Goal: Transaction & Acquisition: Book appointment/travel/reservation

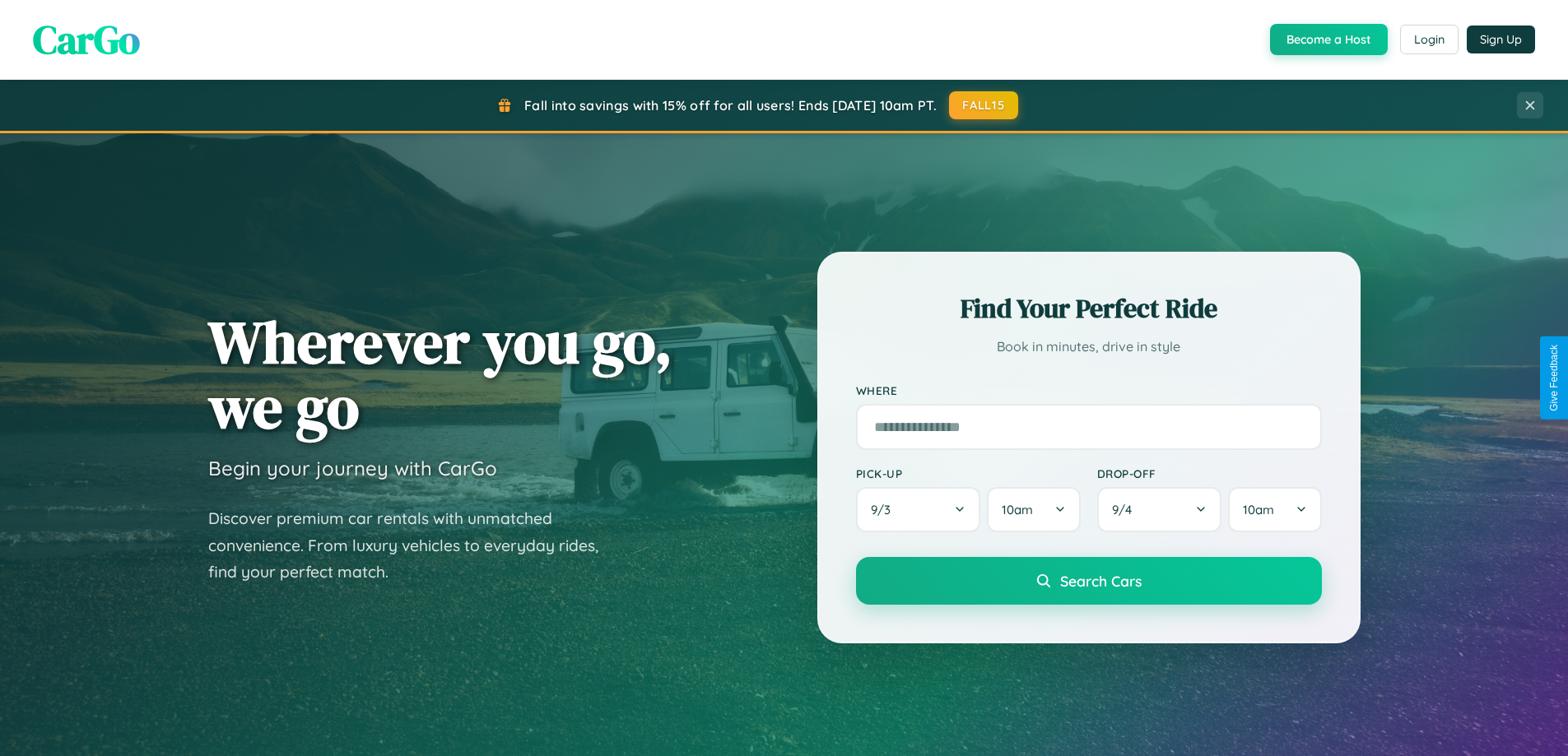
scroll to position [1131, 0]
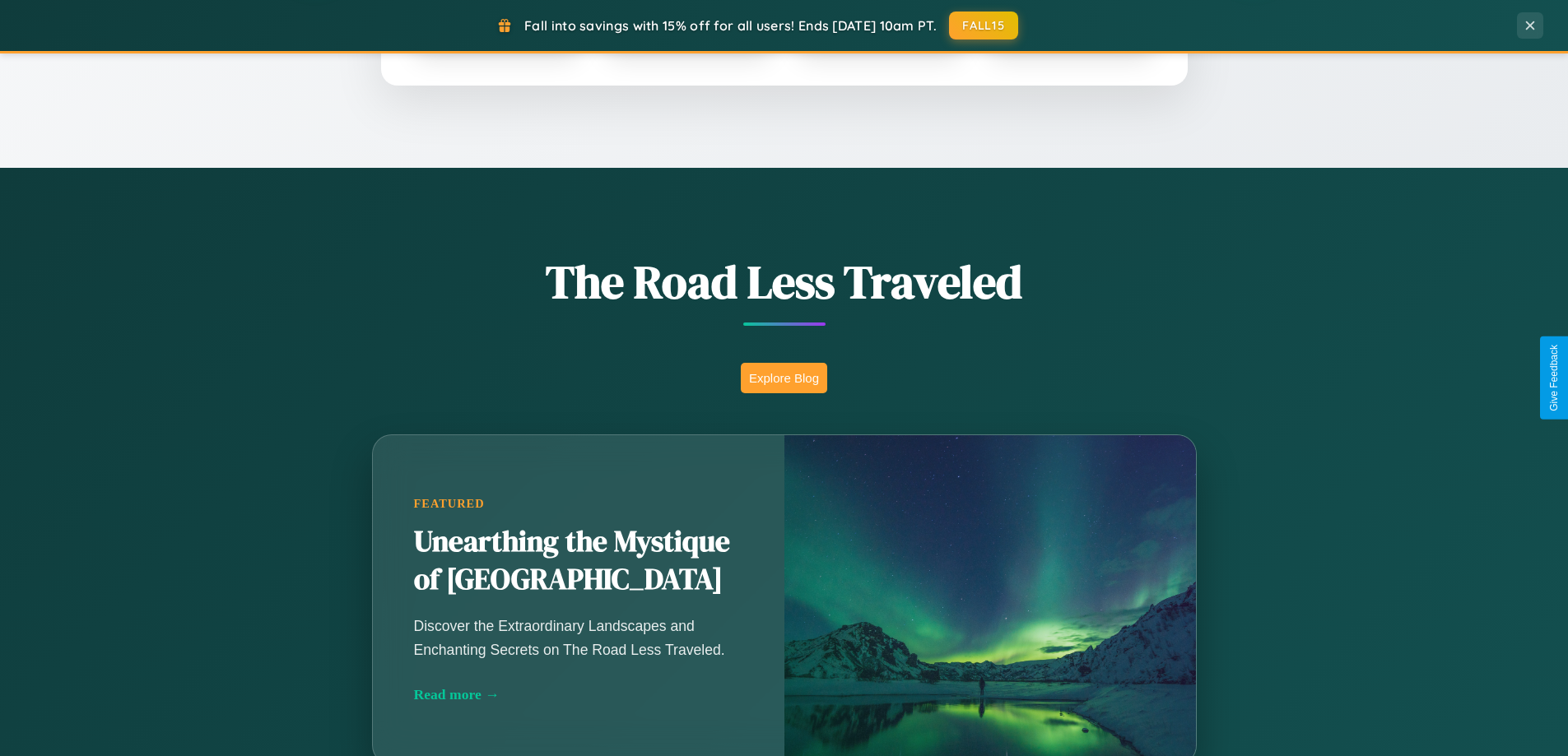
click at [784, 377] on button "Explore Blog" at bounding box center [784, 378] width 86 height 30
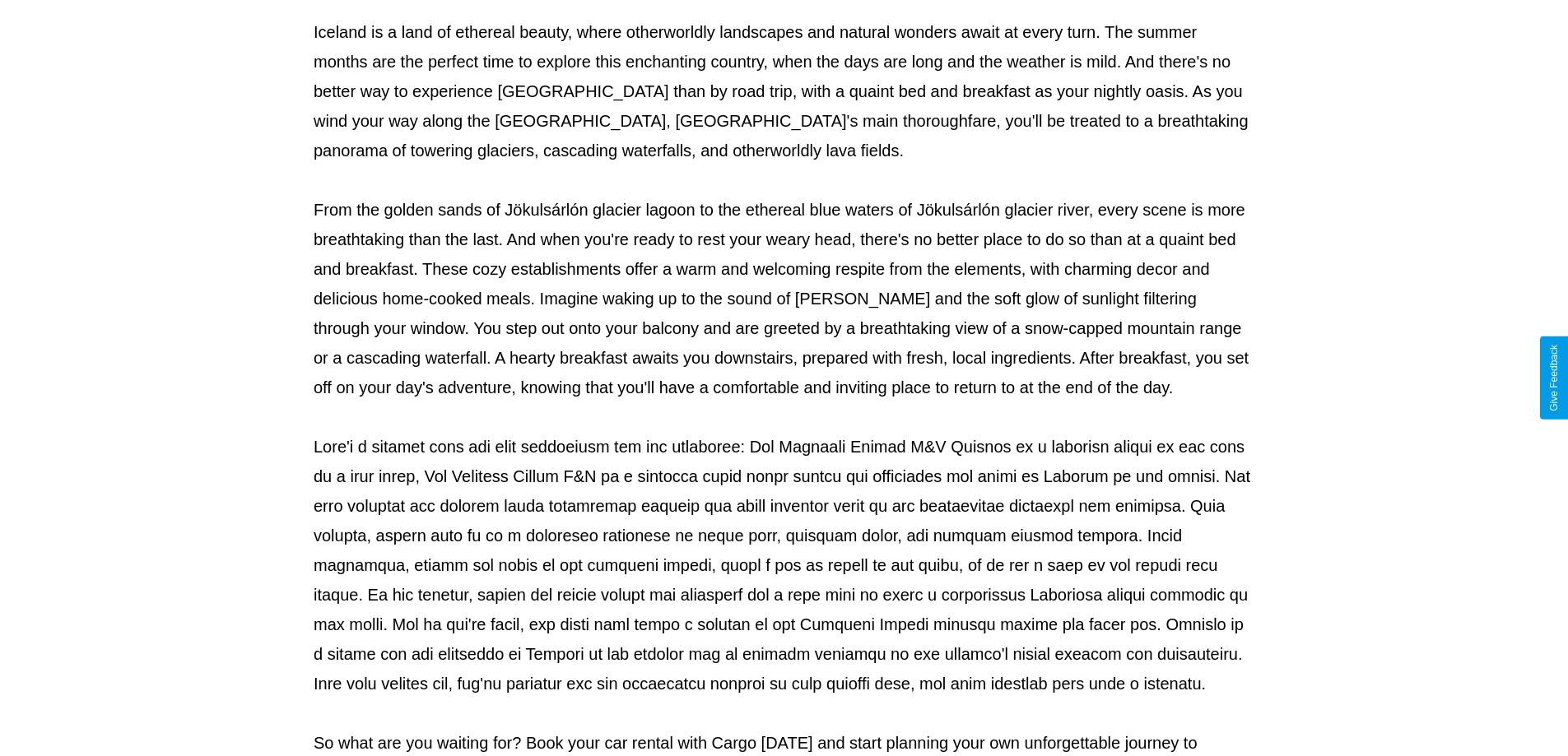
scroll to position [532, 0]
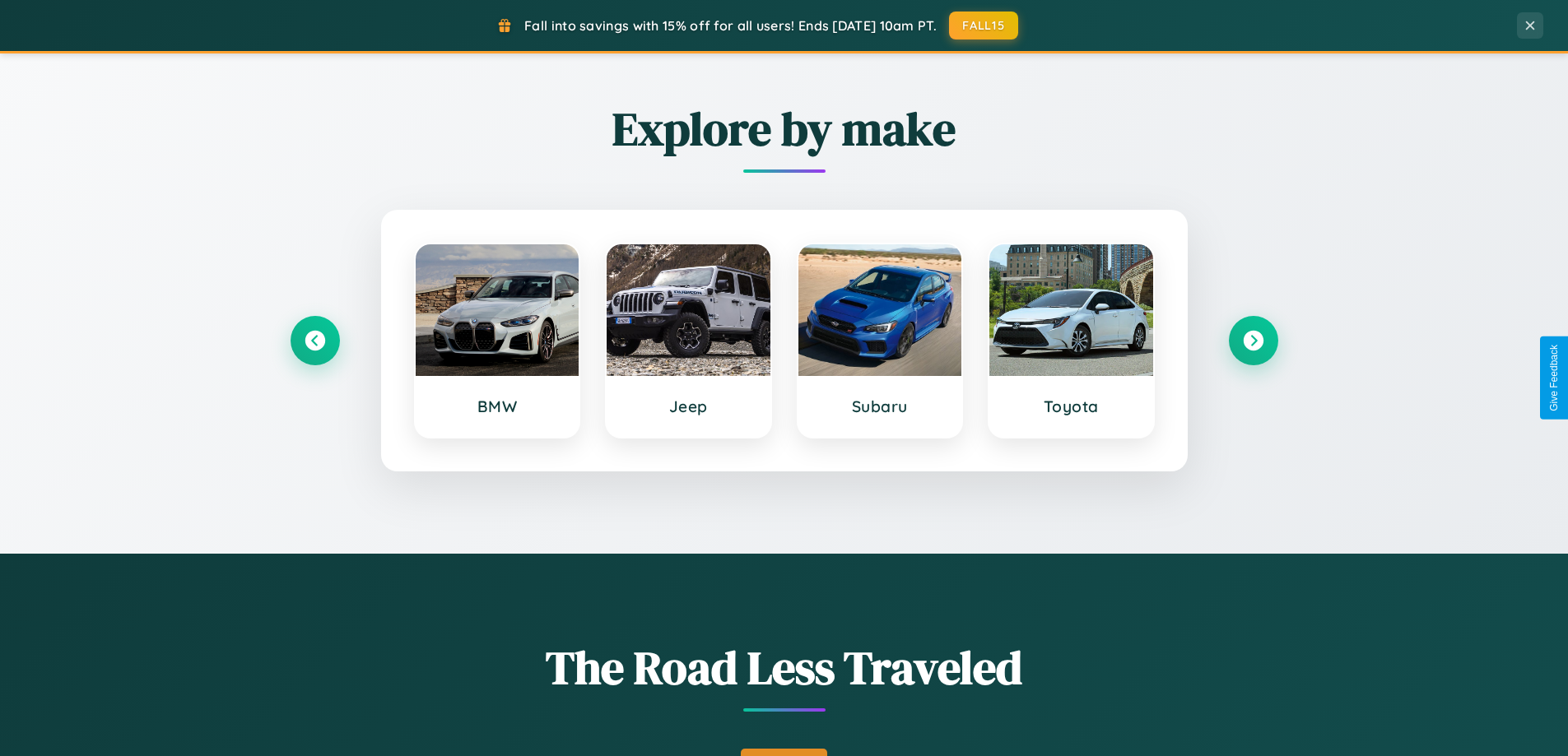
scroll to position [709, 0]
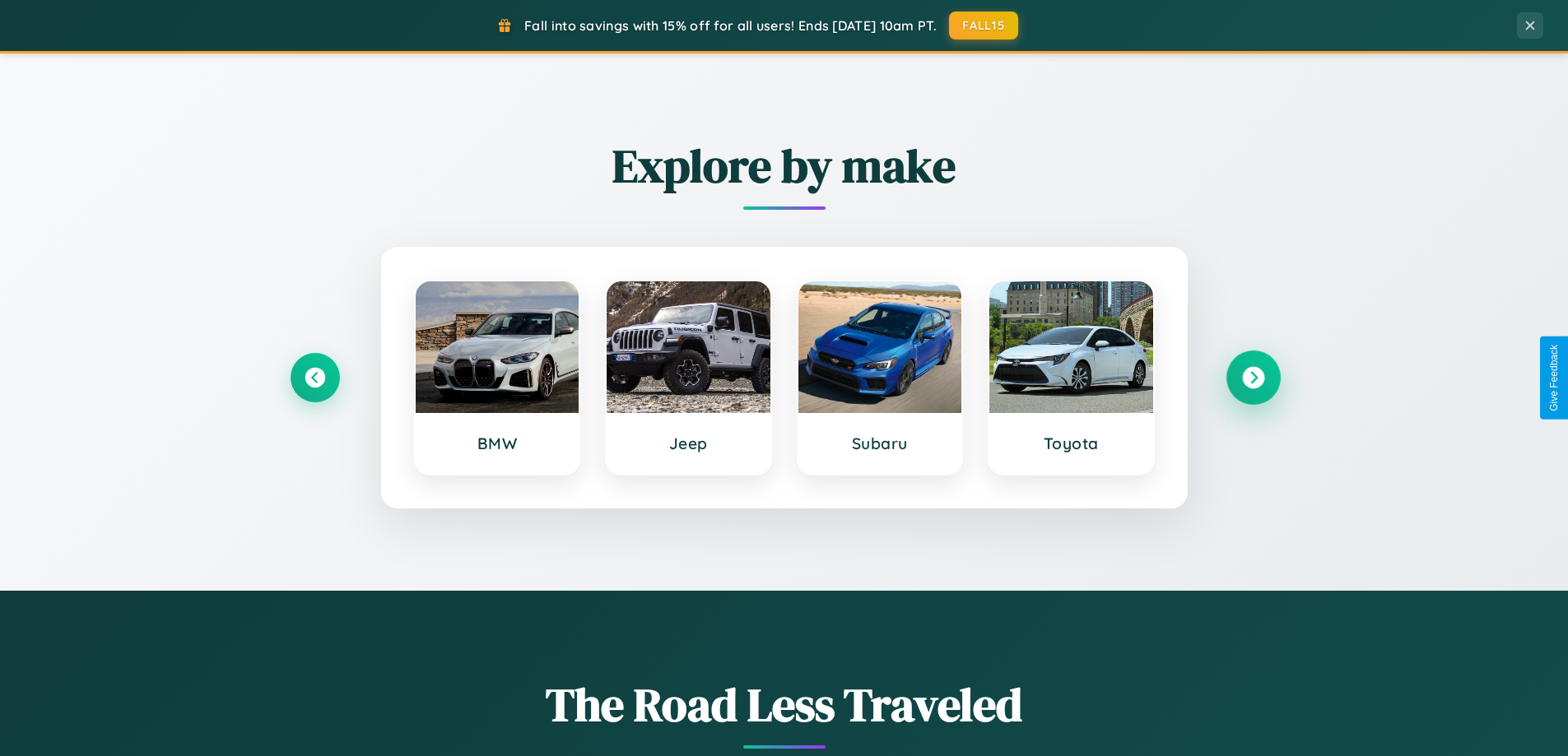
click at [1252, 377] on icon at bounding box center [1253, 378] width 22 height 22
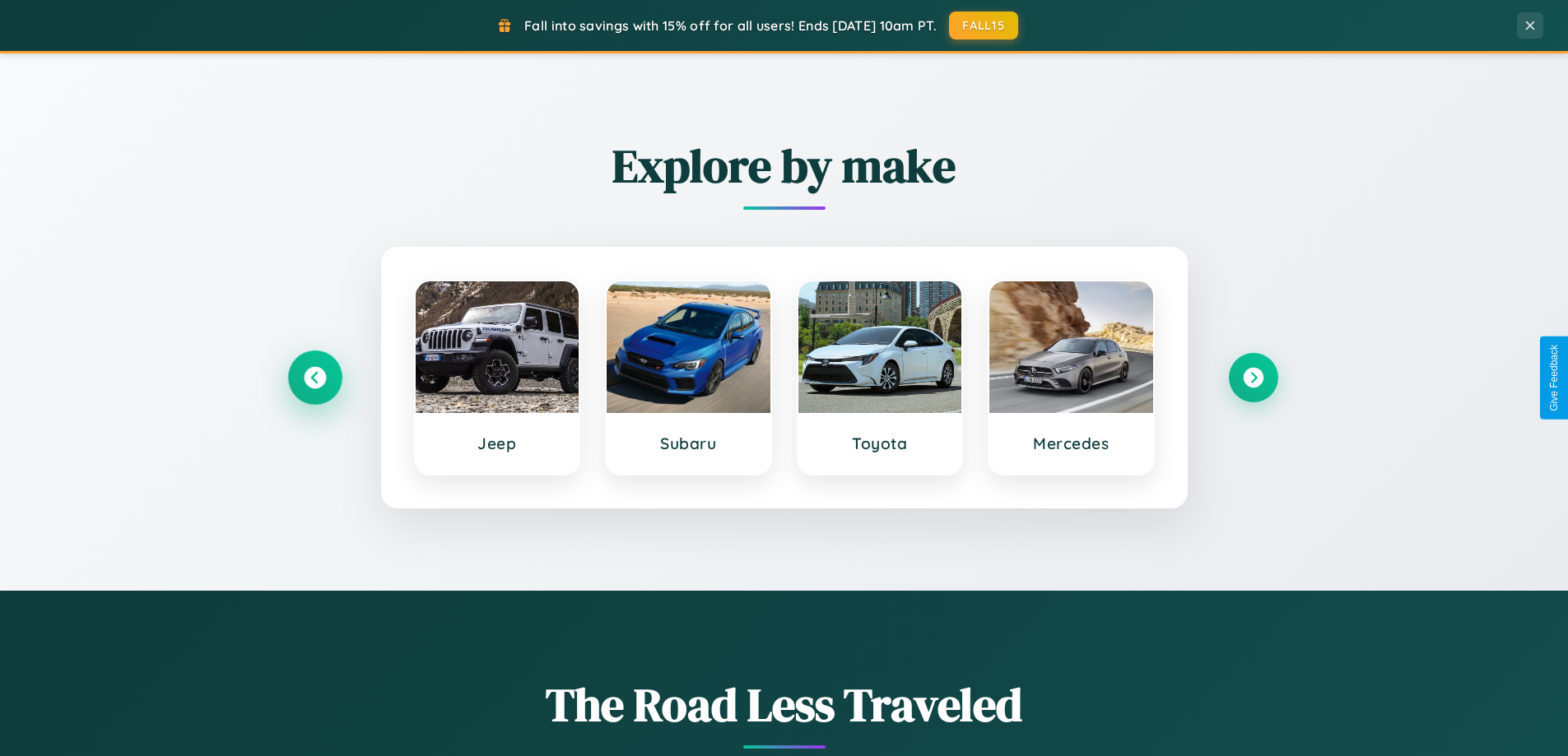
click at [315, 377] on icon at bounding box center [315, 378] width 22 height 22
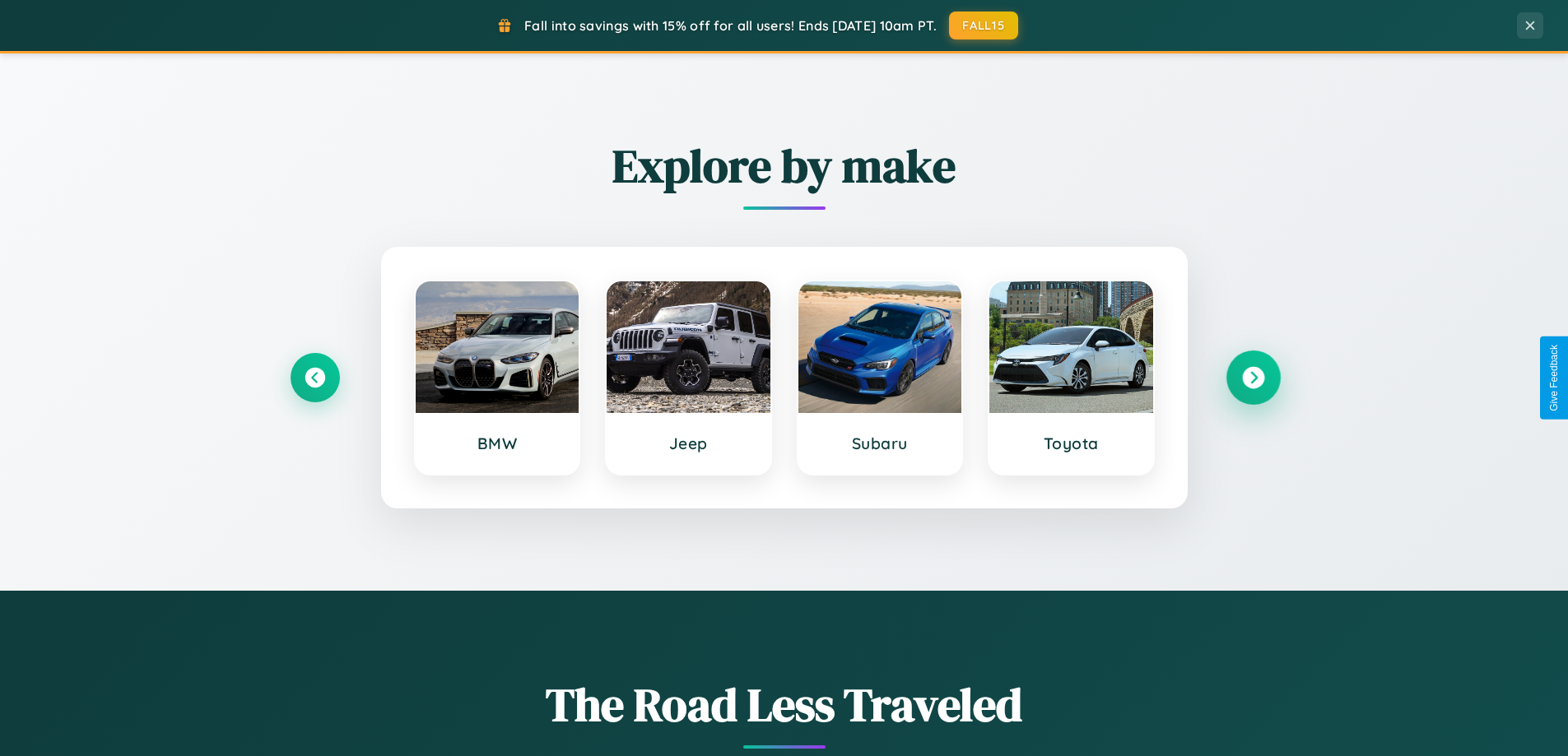
click at [1252, 377] on icon at bounding box center [1253, 378] width 22 height 22
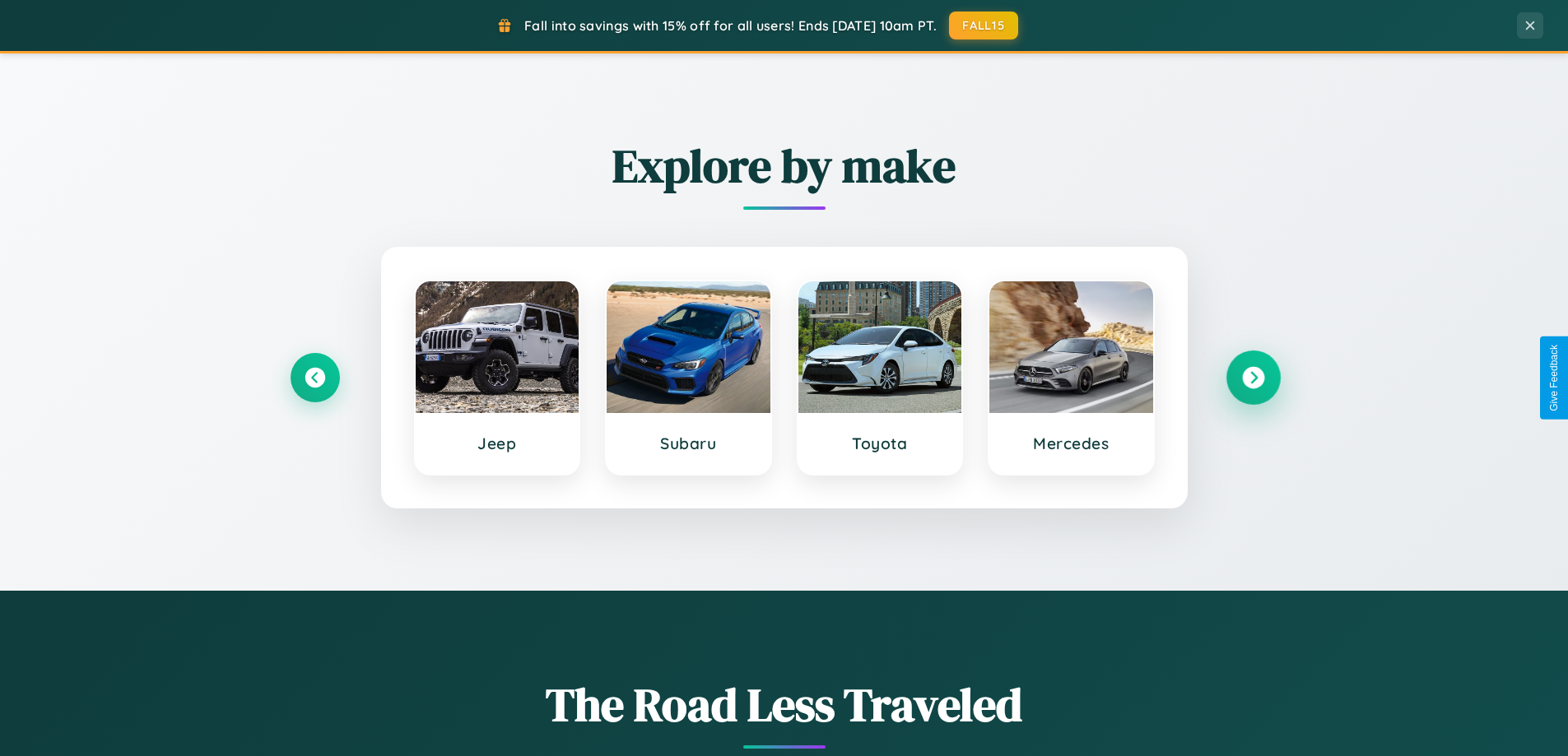
click at [1252, 377] on icon at bounding box center [1253, 378] width 22 height 22
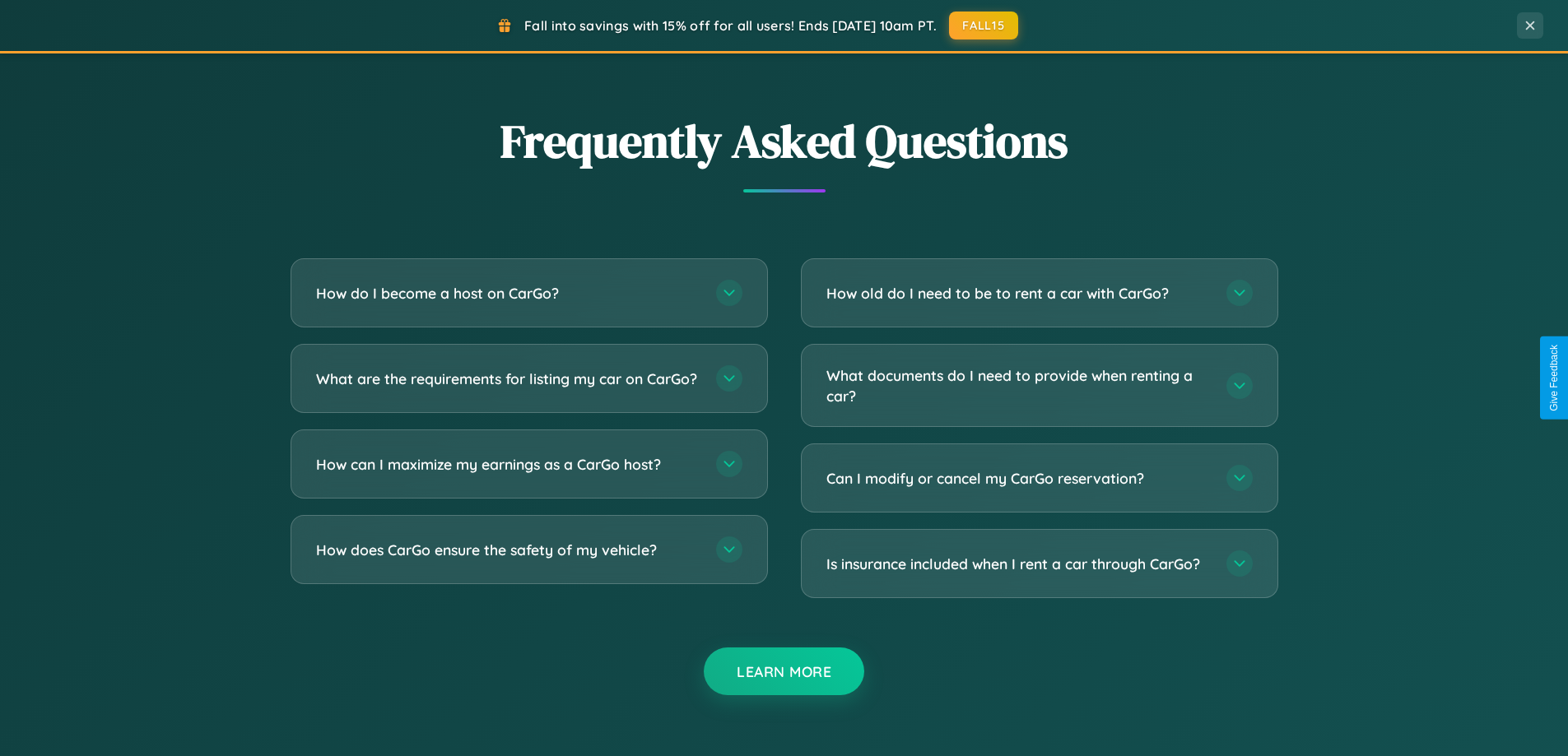
scroll to position [3164, 0]
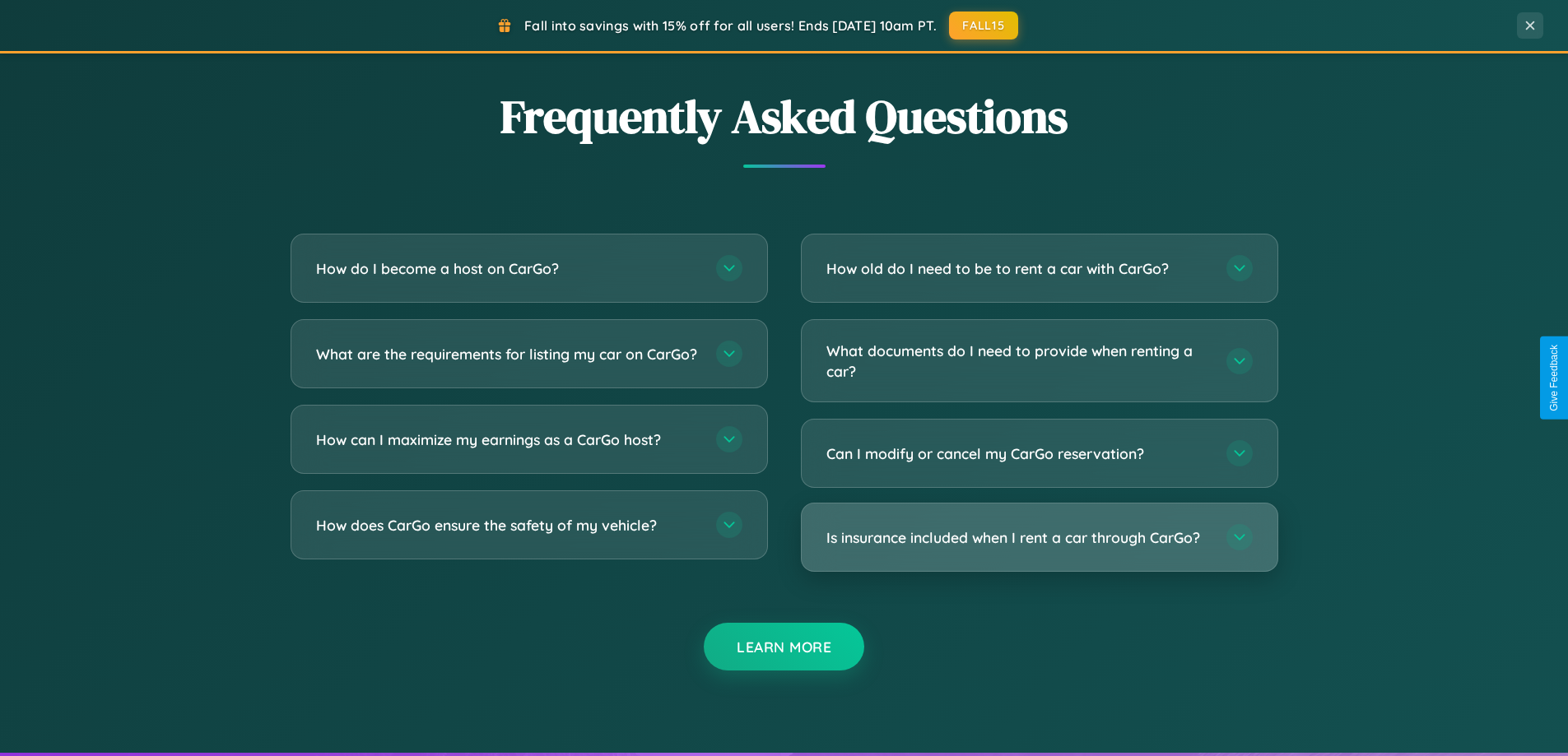
click at [1038, 537] on h3 "Is insurance included when I rent a car through CarGo?" at bounding box center [1017, 537] width 383 height 20
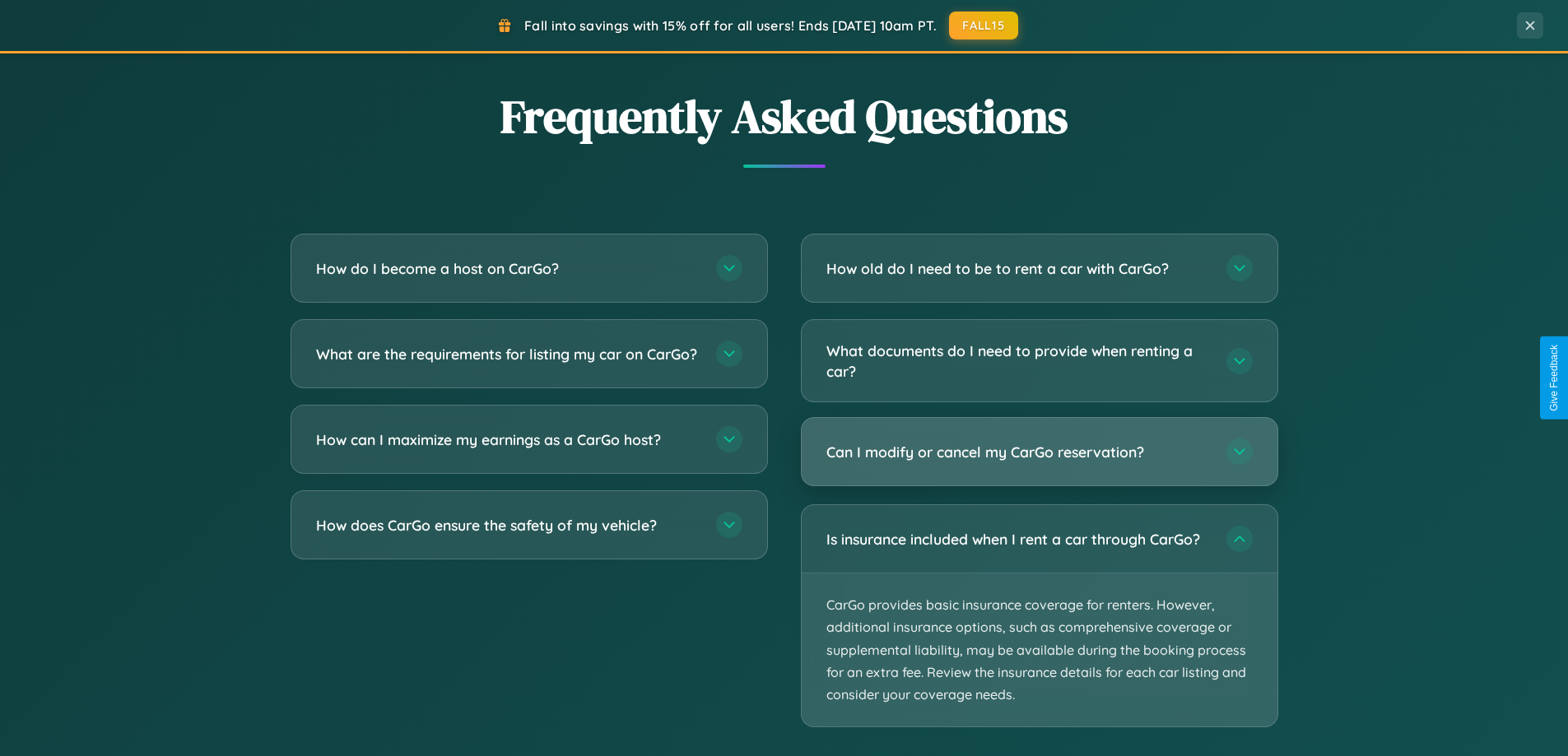
click at [1038, 453] on h3 "Can I modify or cancel my CarGo reservation?" at bounding box center [1017, 452] width 383 height 20
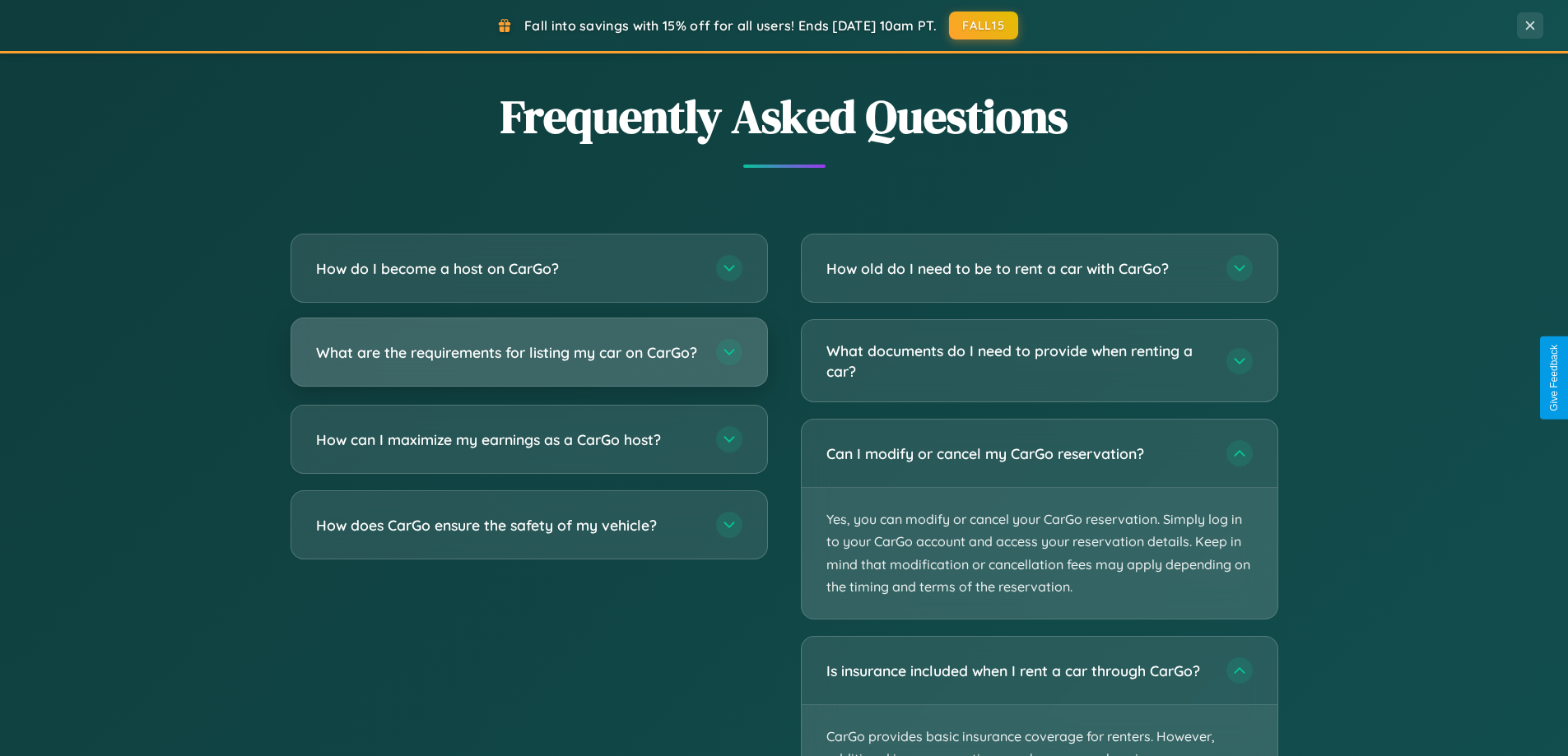
click at [528, 359] on h3 "What are the requirements for listing my car on CarGo?" at bounding box center [507, 353] width 383 height 20
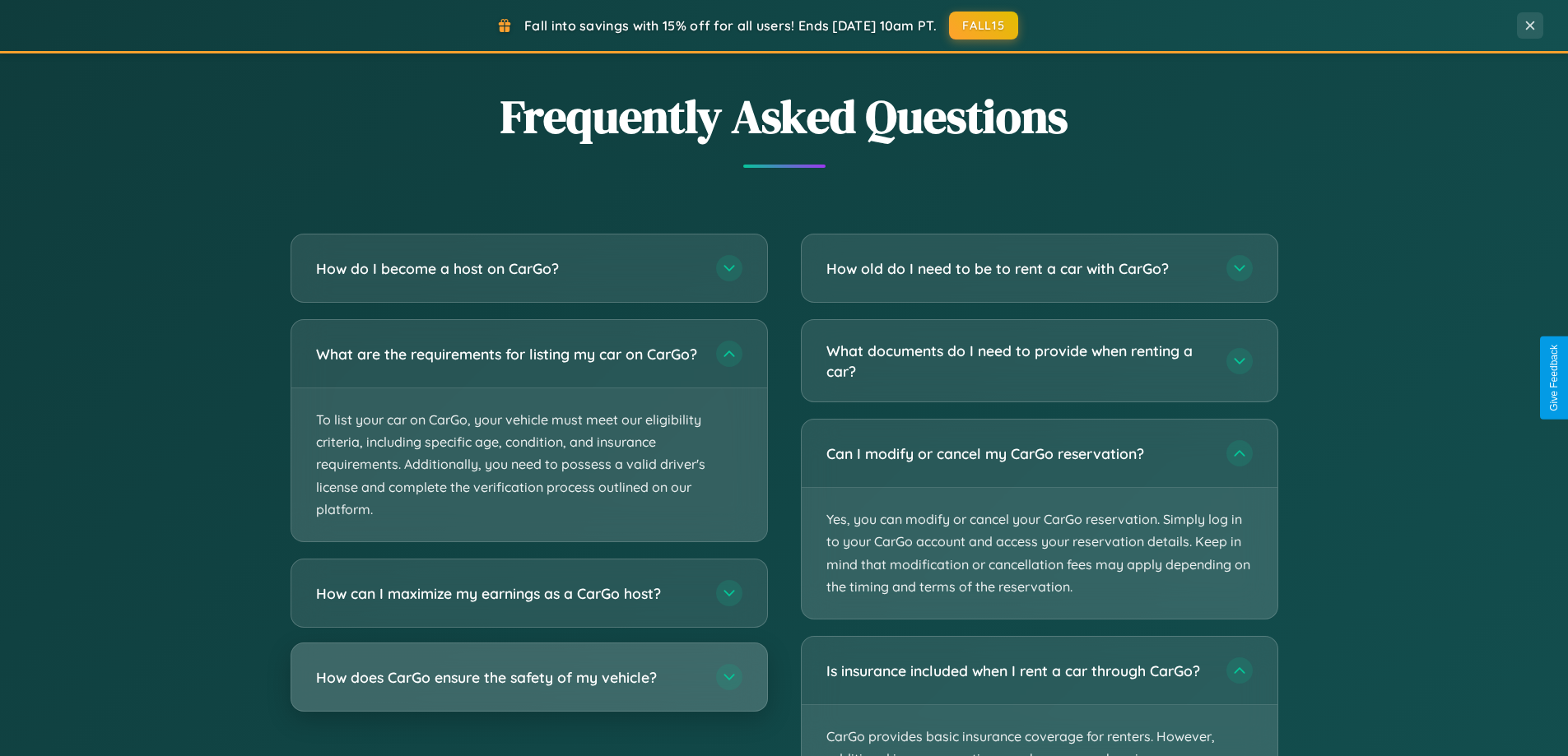
click at [528, 688] on h3 "How does CarGo ensure the safety of my vehicle?" at bounding box center [507, 677] width 383 height 20
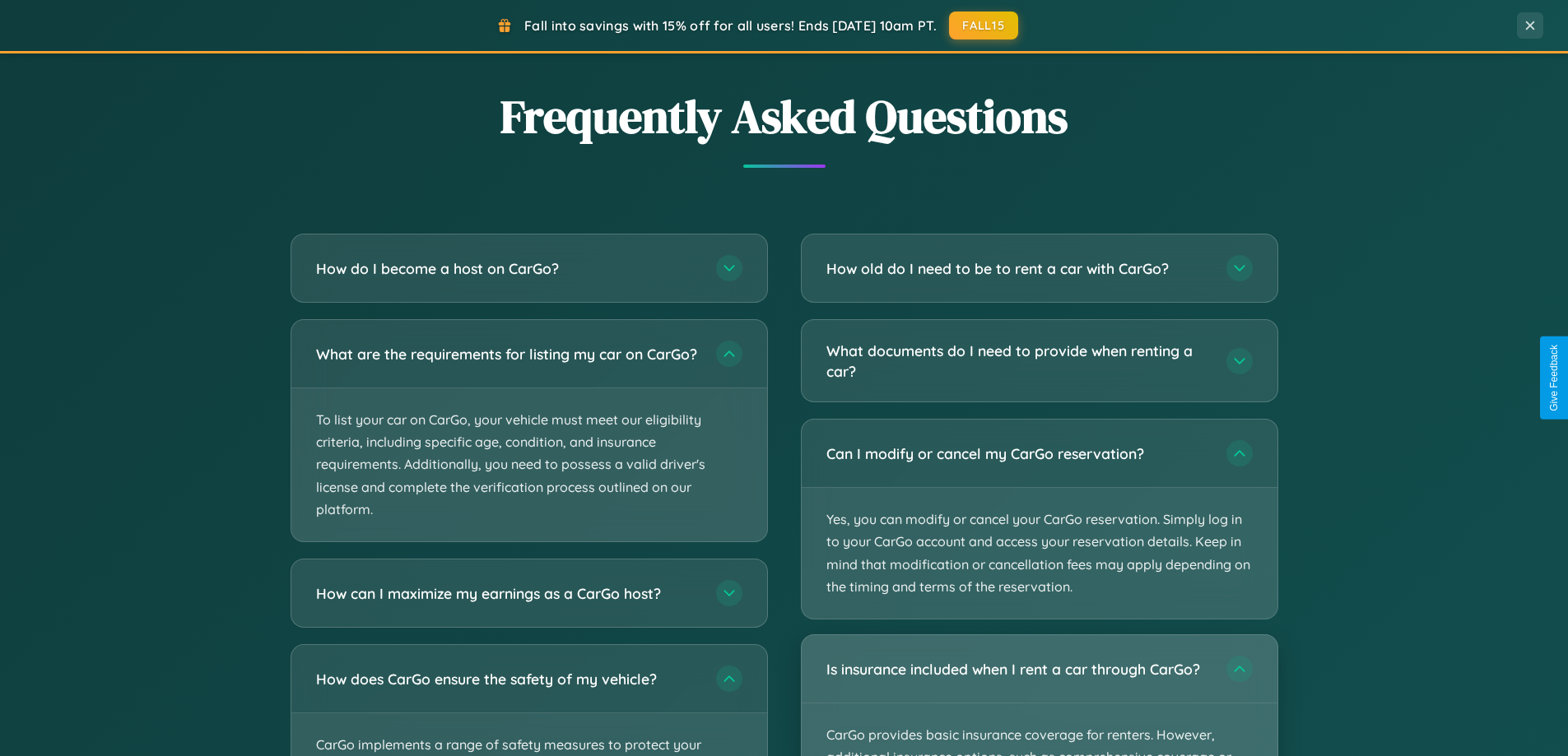
click at [1038, 695] on div "Is insurance included when I rent a car through CarGo?" at bounding box center [1039, 669] width 476 height 68
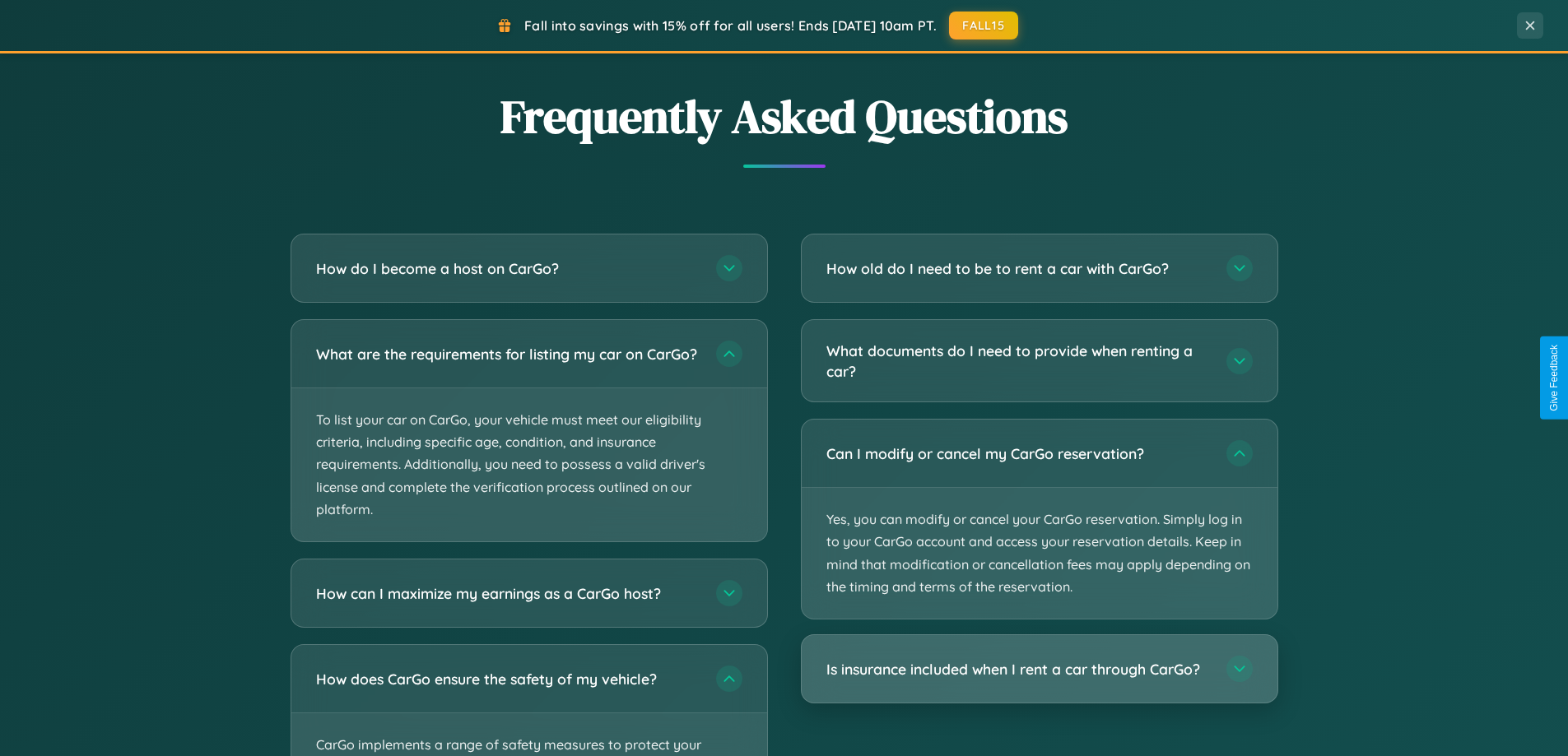
click at [1038, 669] on h3 "Is insurance included when I rent a car through CarGo?" at bounding box center [1017, 669] width 383 height 20
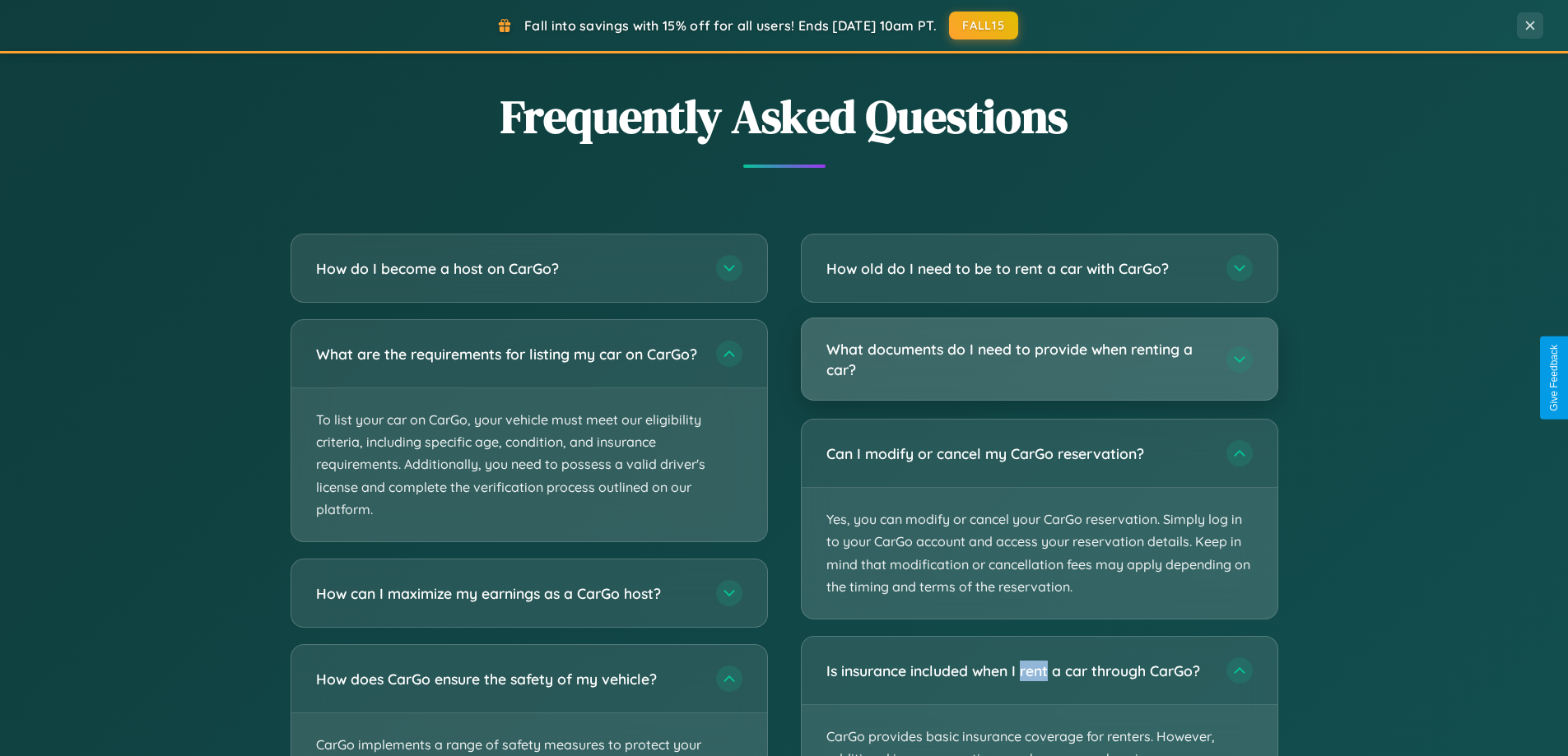
click at [1038, 359] on h3 "What documents do I need to provide when renting a car?" at bounding box center [1017, 359] width 383 height 41
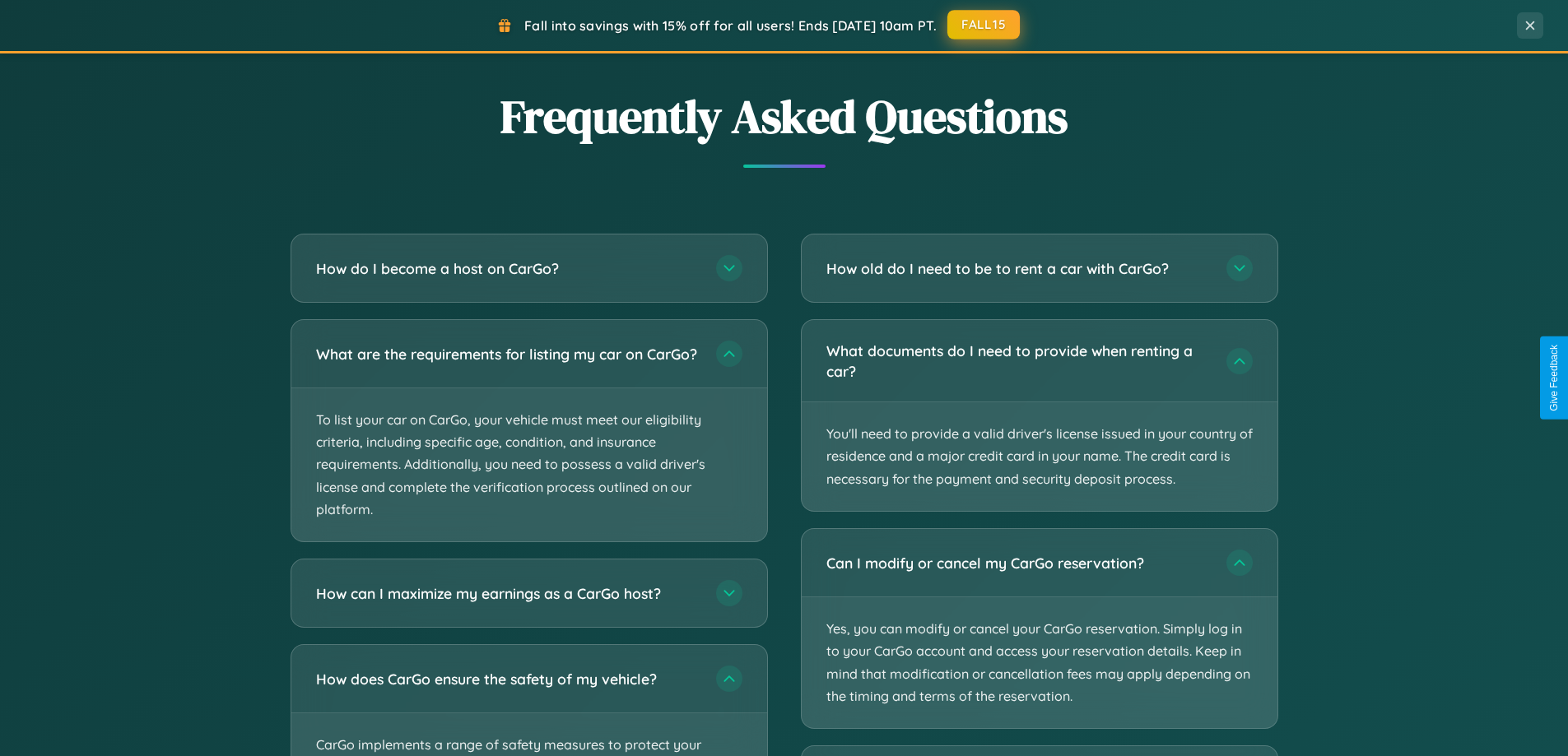
click at [984, 25] on button "FALL15" at bounding box center [983, 25] width 73 height 30
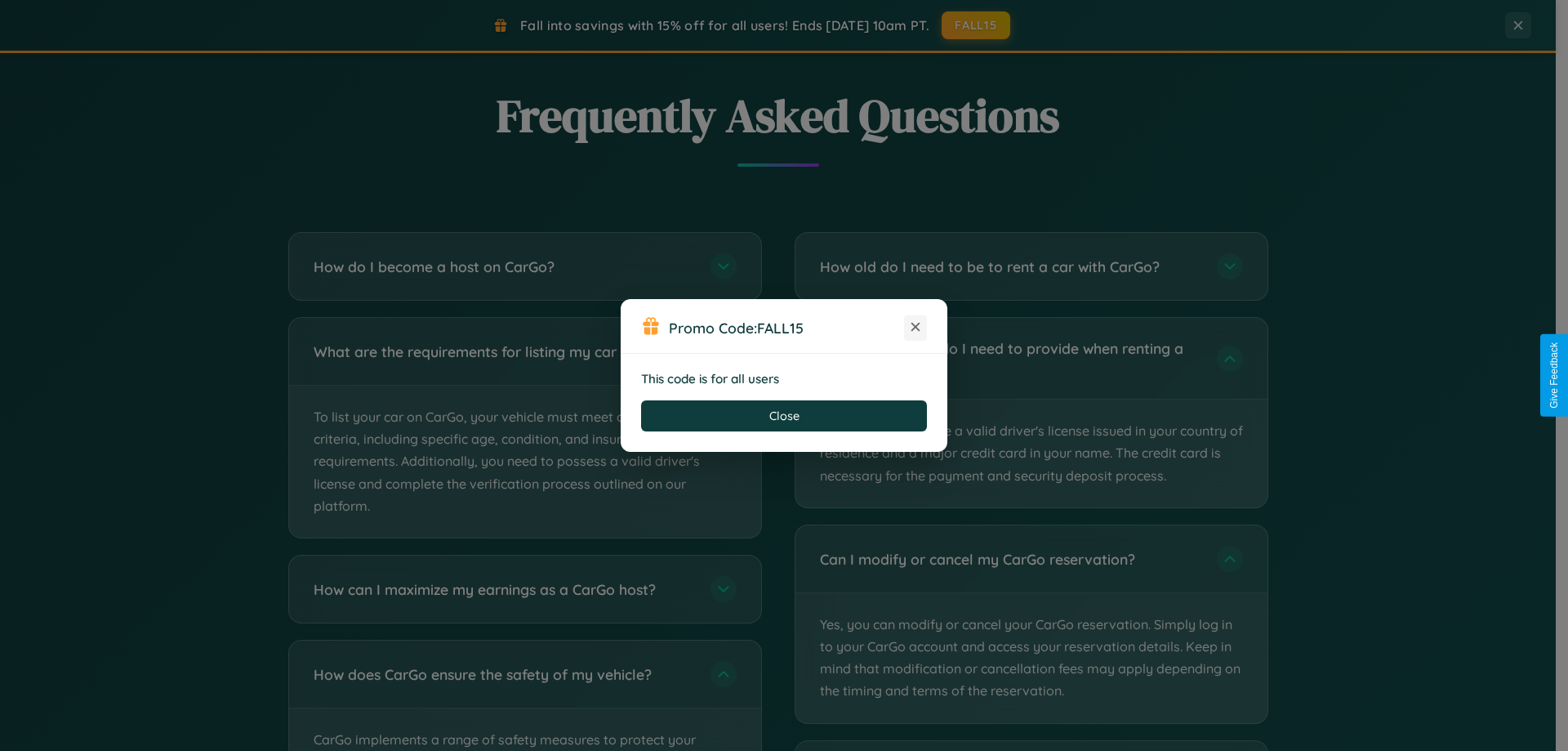
click at [915, 328] on icon at bounding box center [915, 326] width 16 height 16
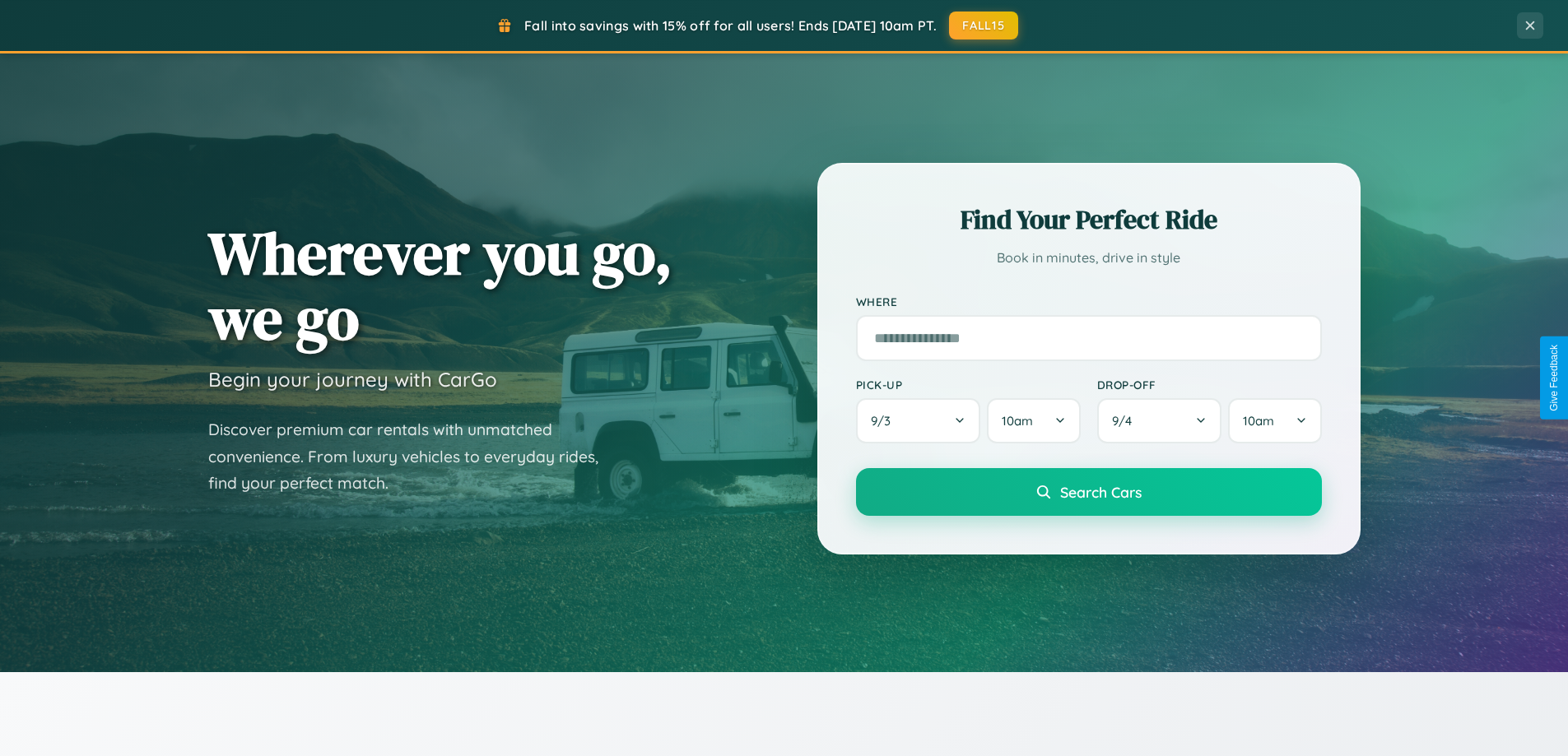
scroll to position [0, 0]
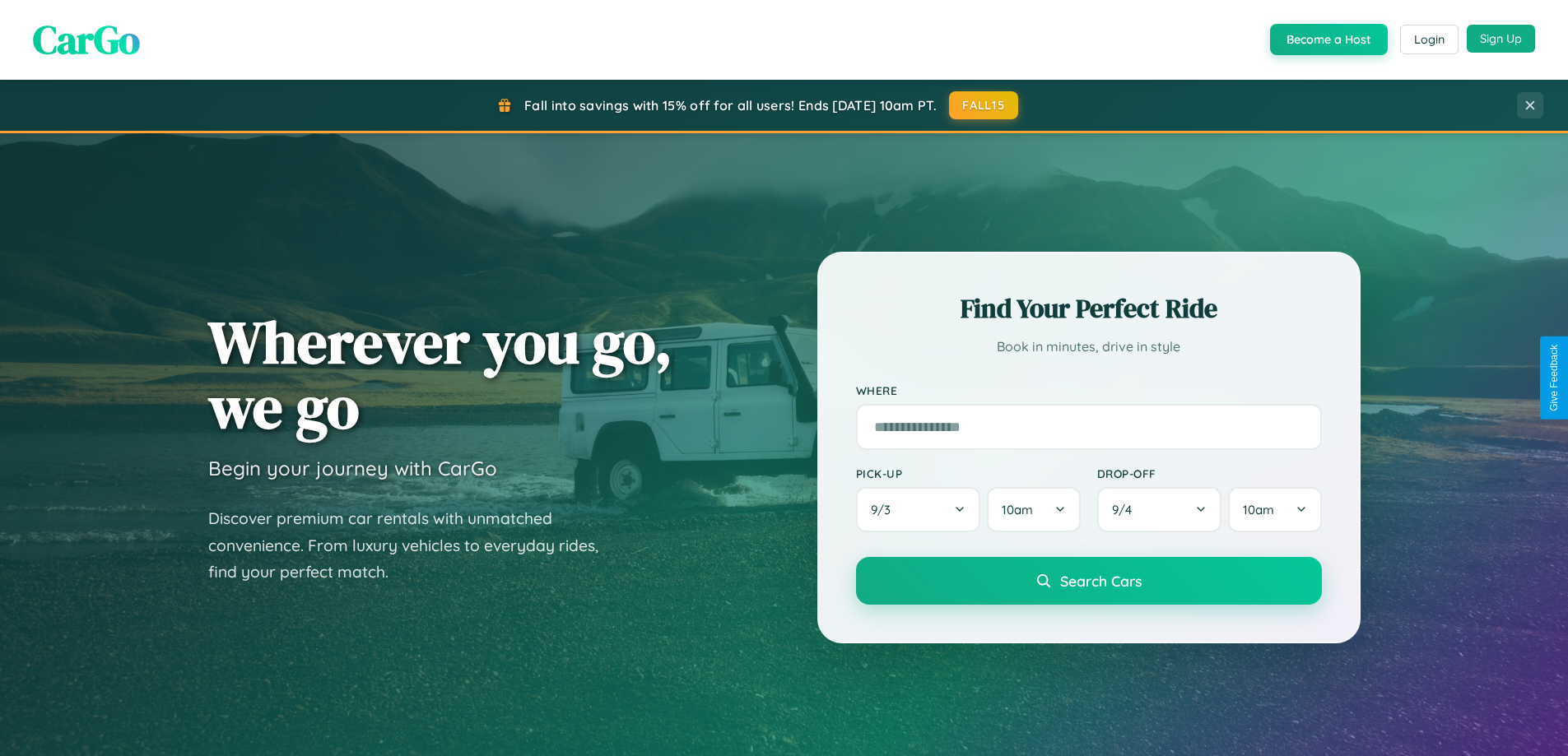
click at [1500, 39] on button "Sign Up" at bounding box center [1500, 38] width 69 height 28
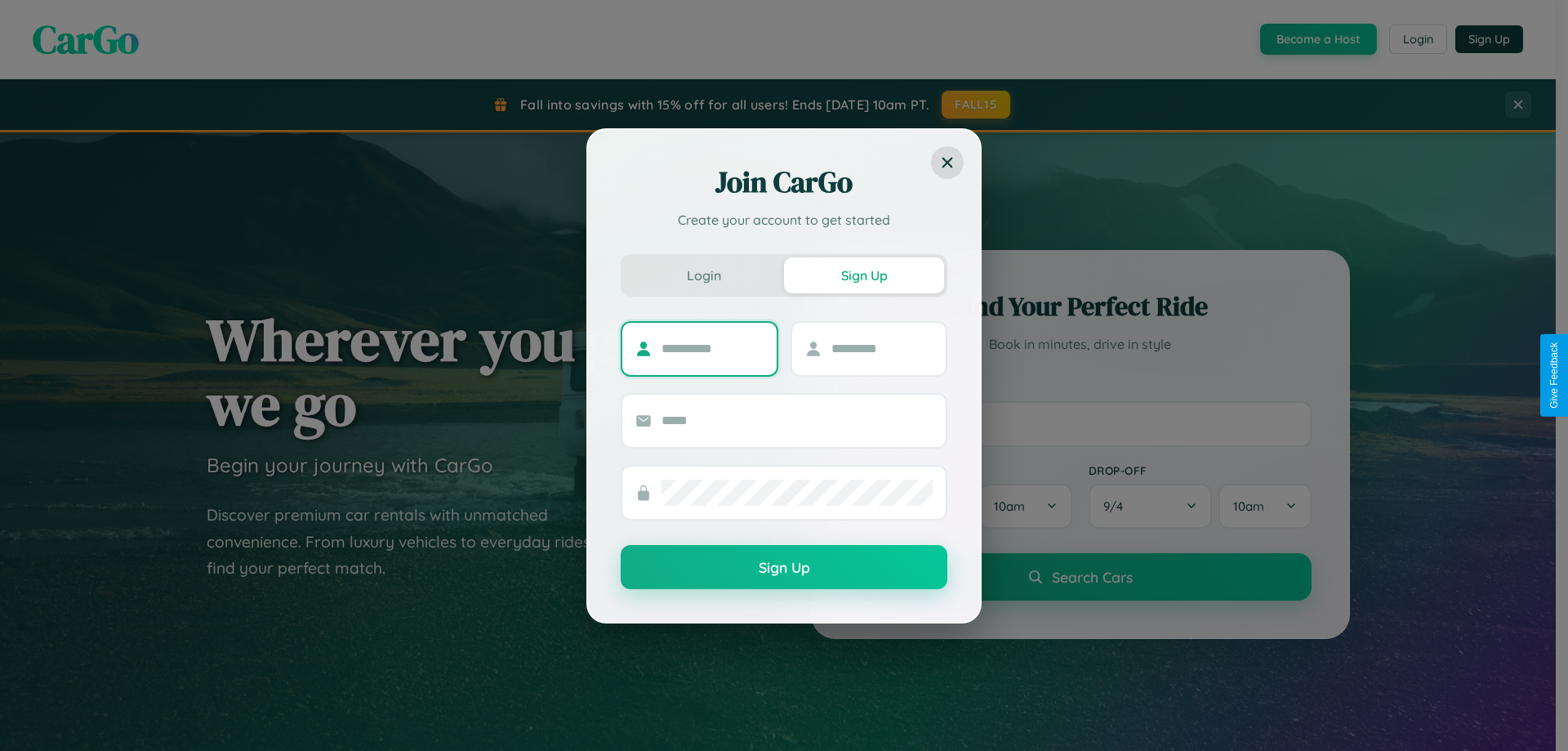
click at [712, 348] on input "text" at bounding box center [713, 349] width 102 height 26
type input "*****"
click at [881, 348] on input "text" at bounding box center [883, 349] width 102 height 26
type input "******"
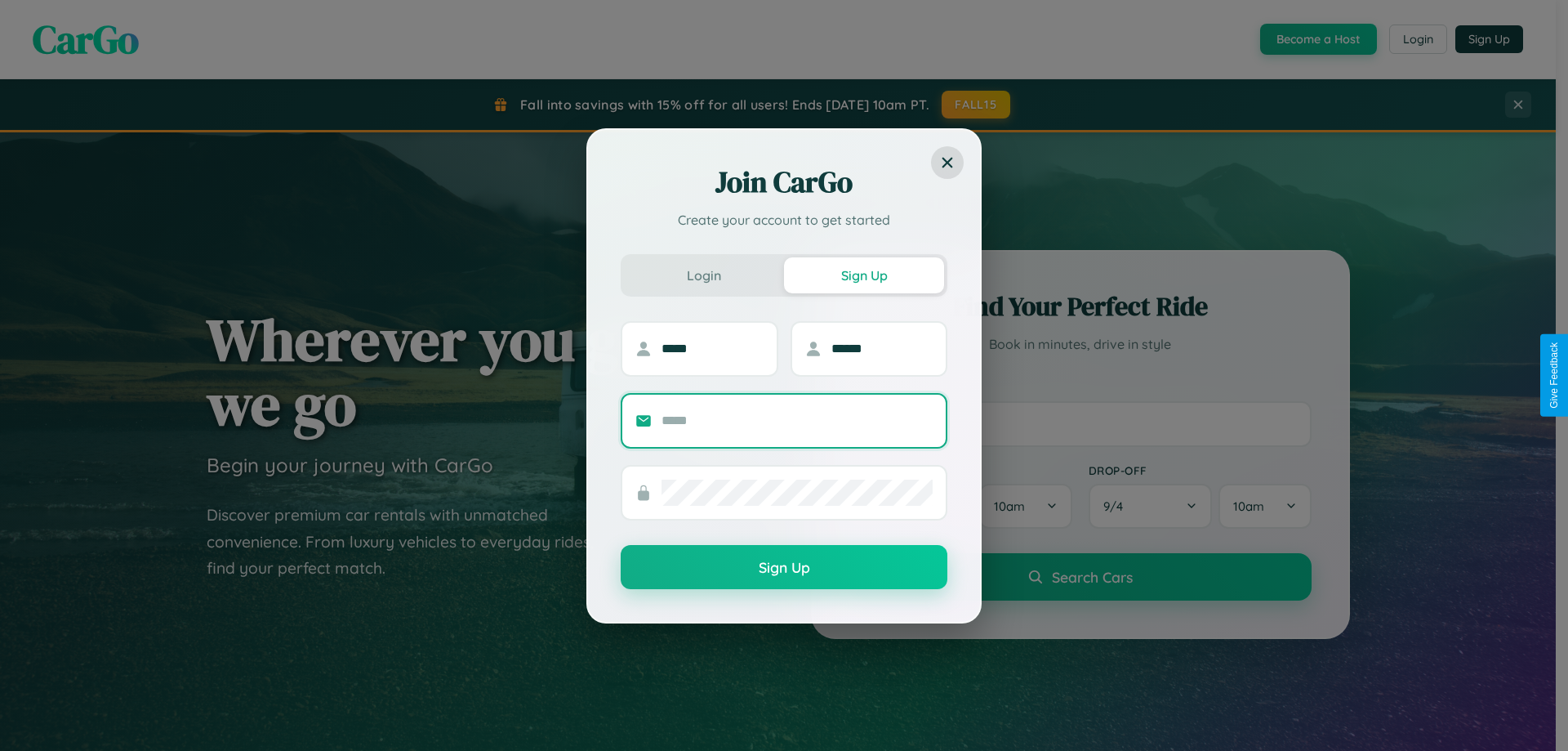
click at [797, 420] on input "text" at bounding box center [797, 420] width 271 height 26
type input "**********"
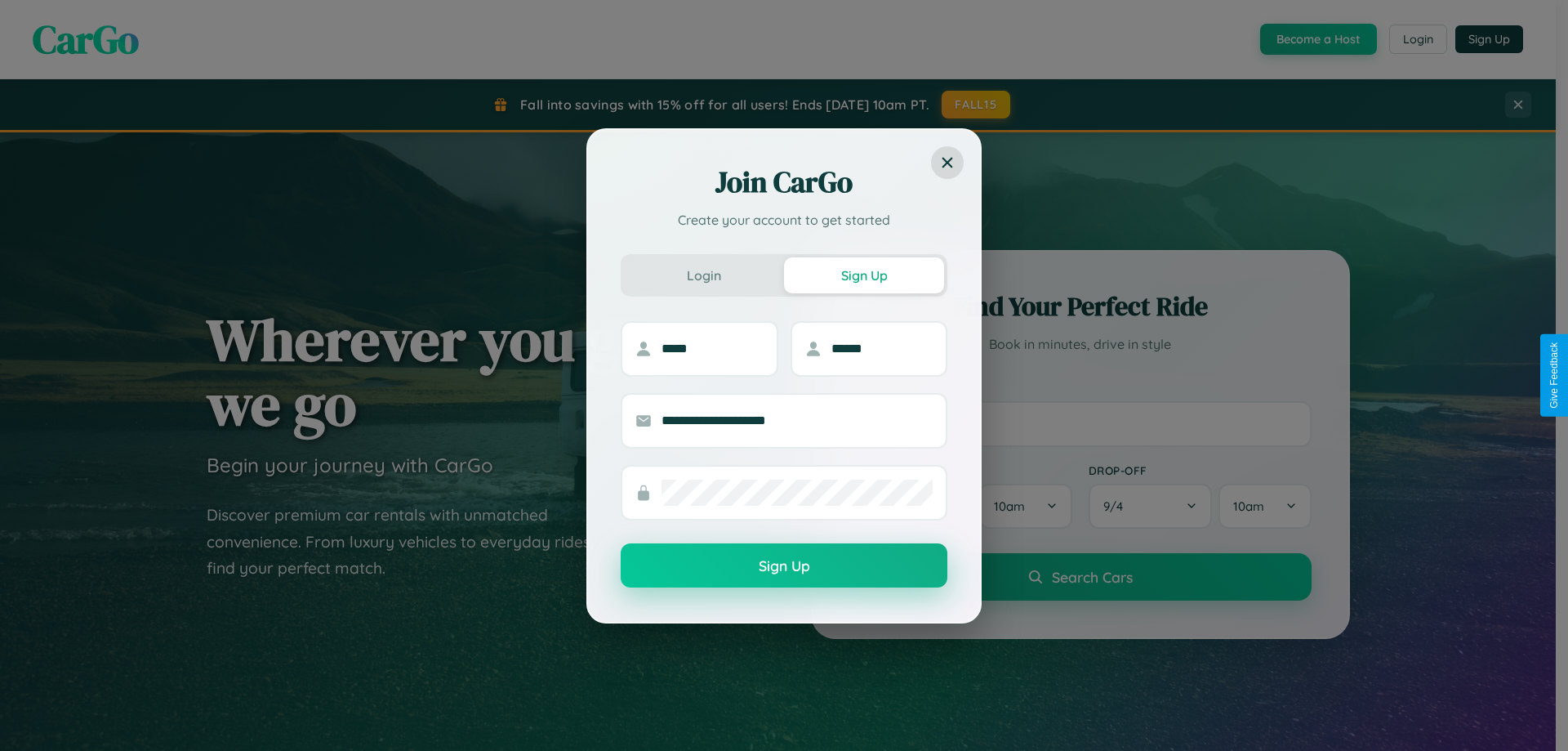
click at [784, 565] on button "Sign Up" at bounding box center [784, 565] width 327 height 45
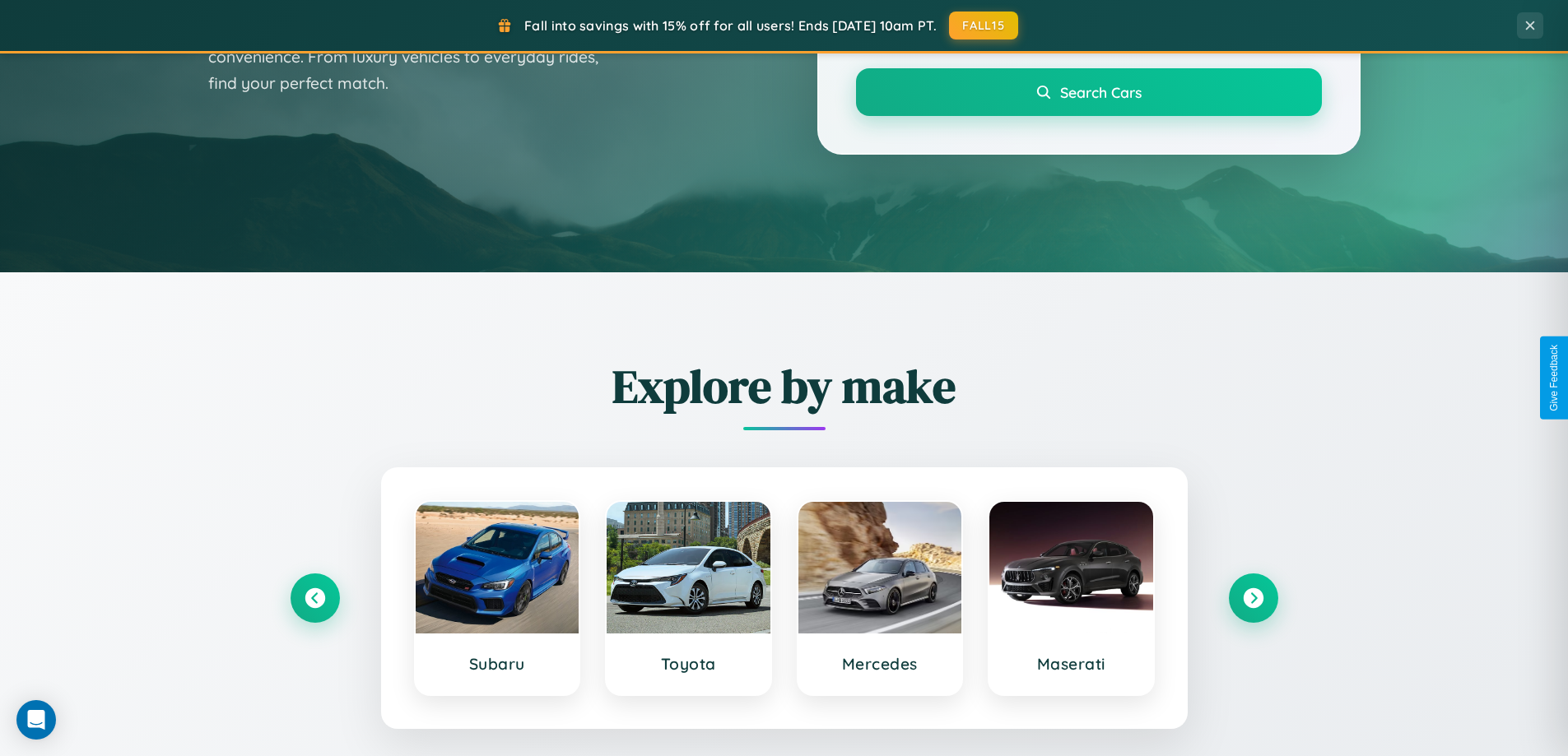
scroll to position [709, 0]
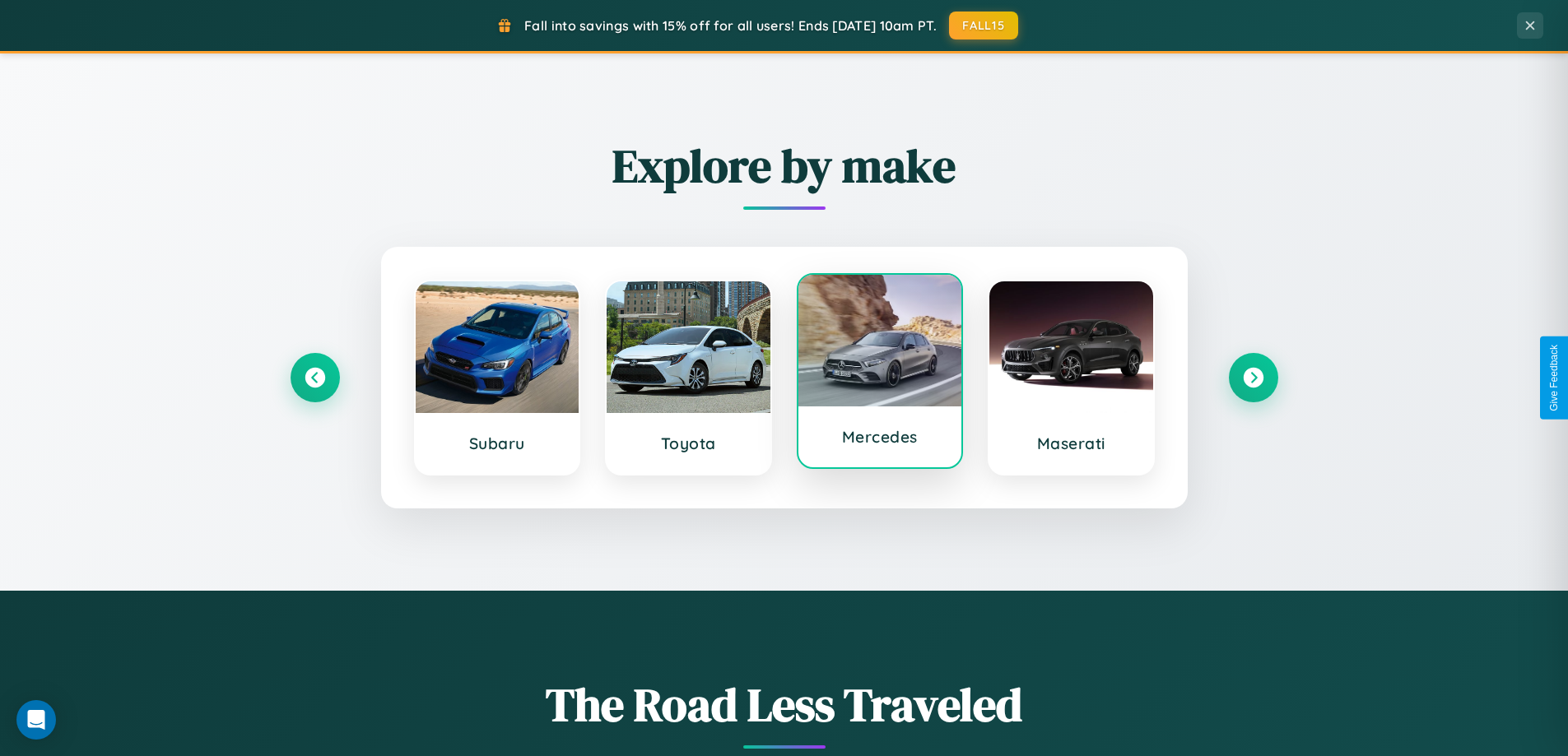
click at [879, 374] on div at bounding box center [880, 341] width 164 height 132
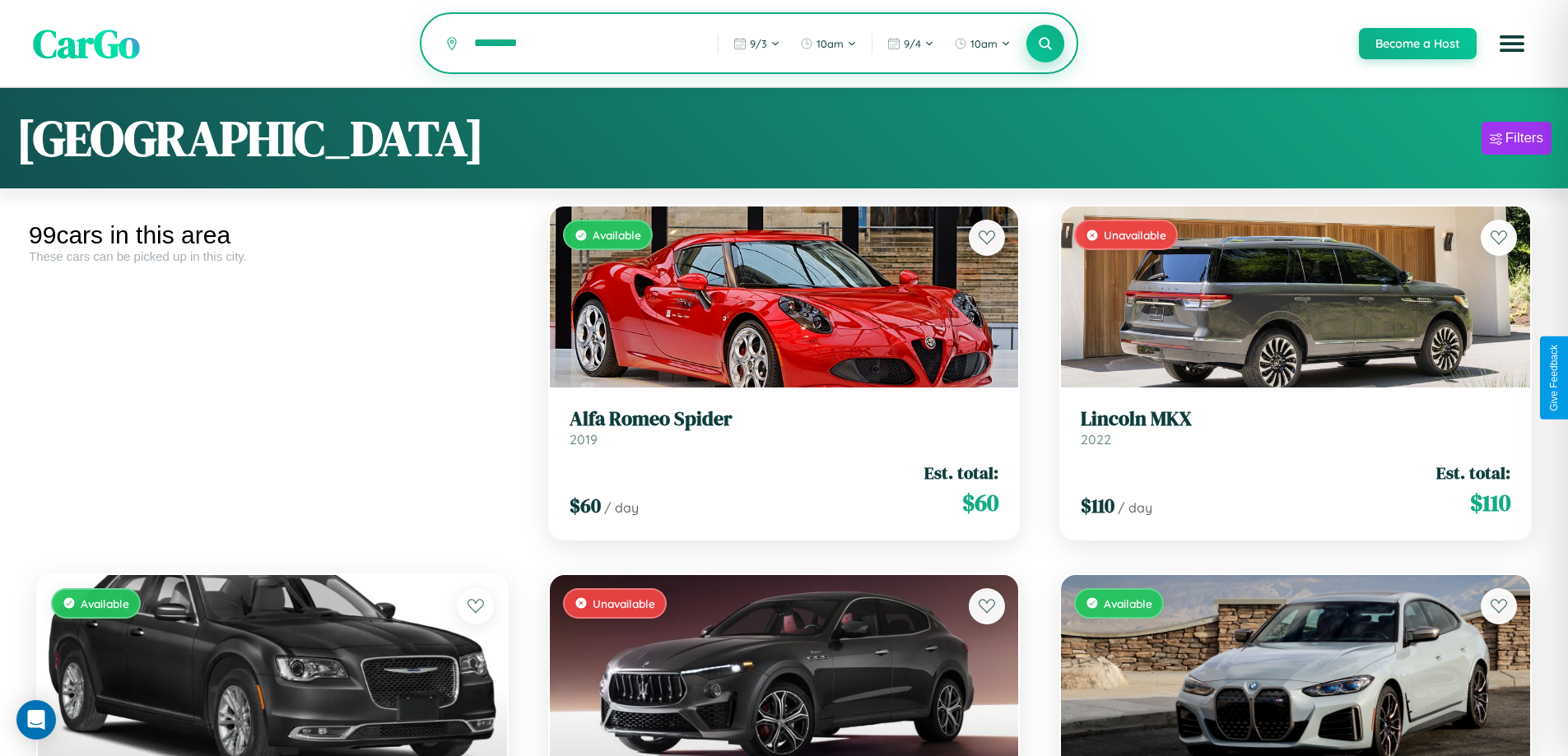
type input "*********"
click at [1044, 45] on icon at bounding box center [1045, 43] width 15 height 15
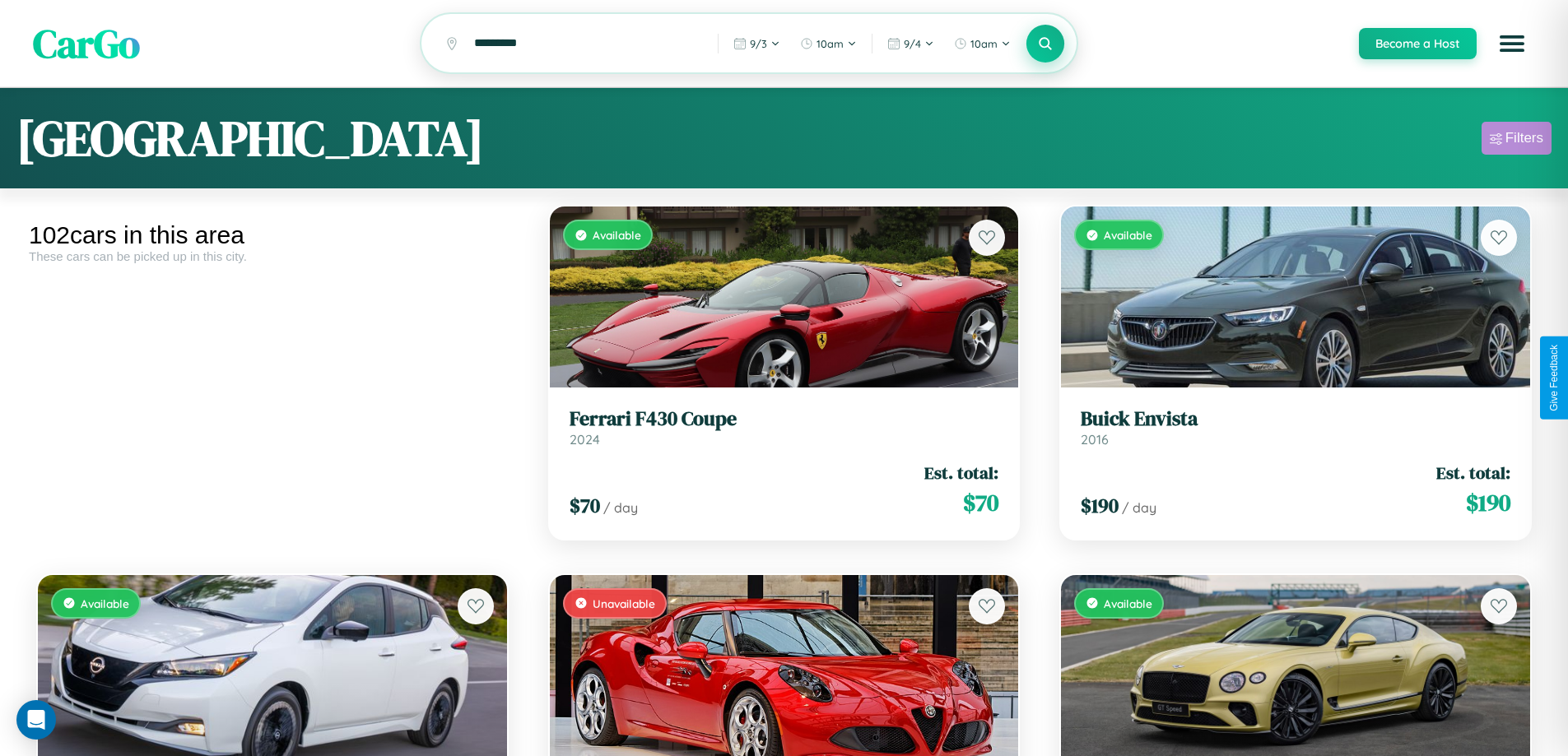
click at [1516, 140] on div "Filters" at bounding box center [1524, 138] width 38 height 16
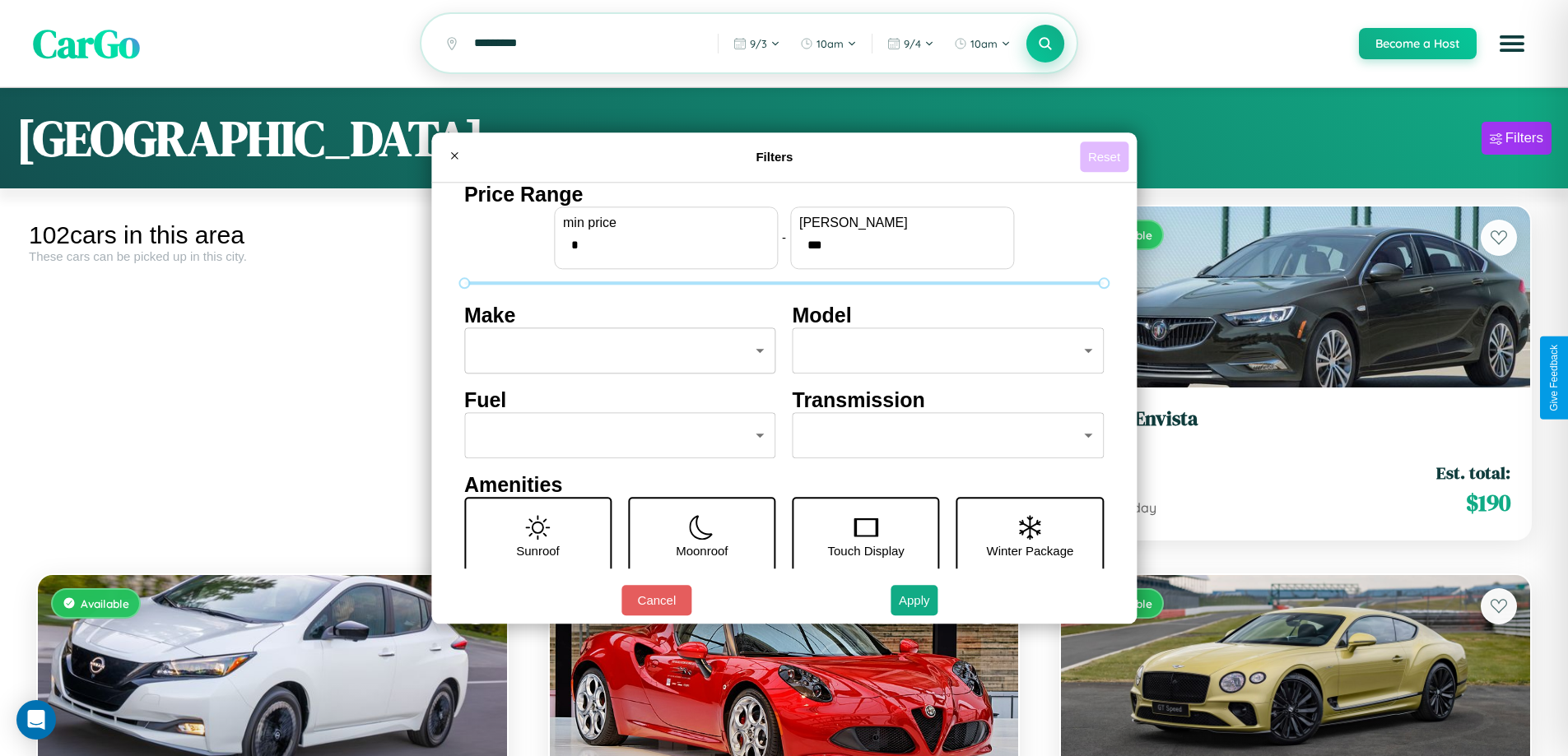
click at [1106, 156] on button "Reset" at bounding box center [1103, 156] width 48 height 30
